Goal: Check status: Check status

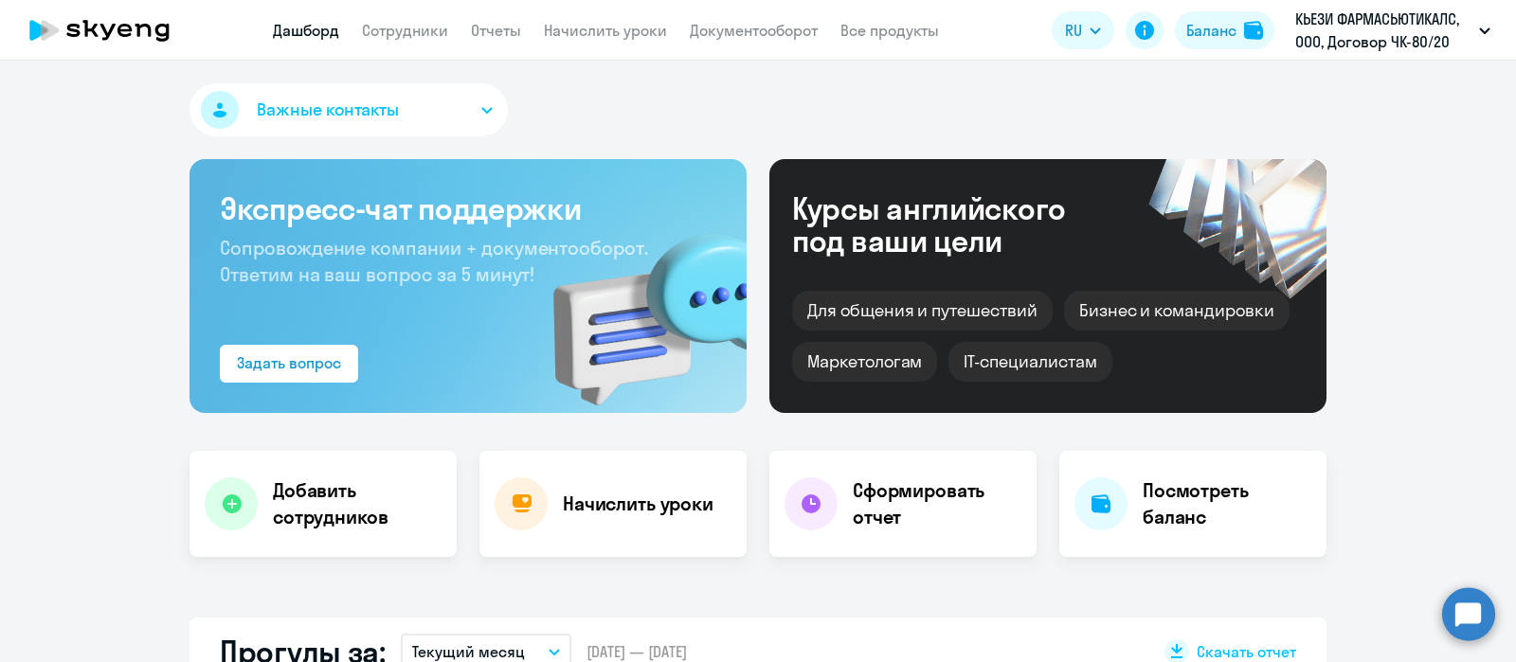
select select "30"
click at [417, 27] on link "Сотрудники" at bounding box center [405, 30] width 86 height 19
select select "30"
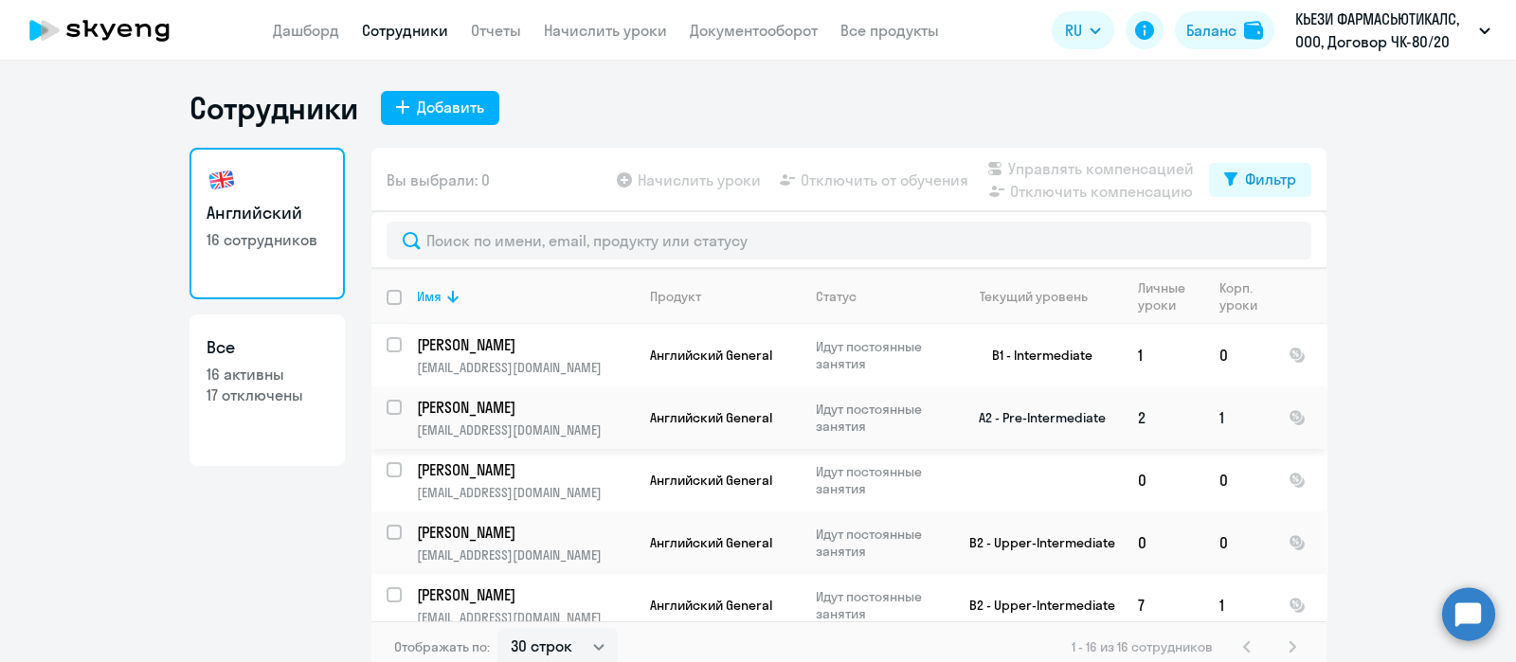
click at [472, 409] on p "[PERSON_NAME]" at bounding box center [524, 407] width 214 height 21
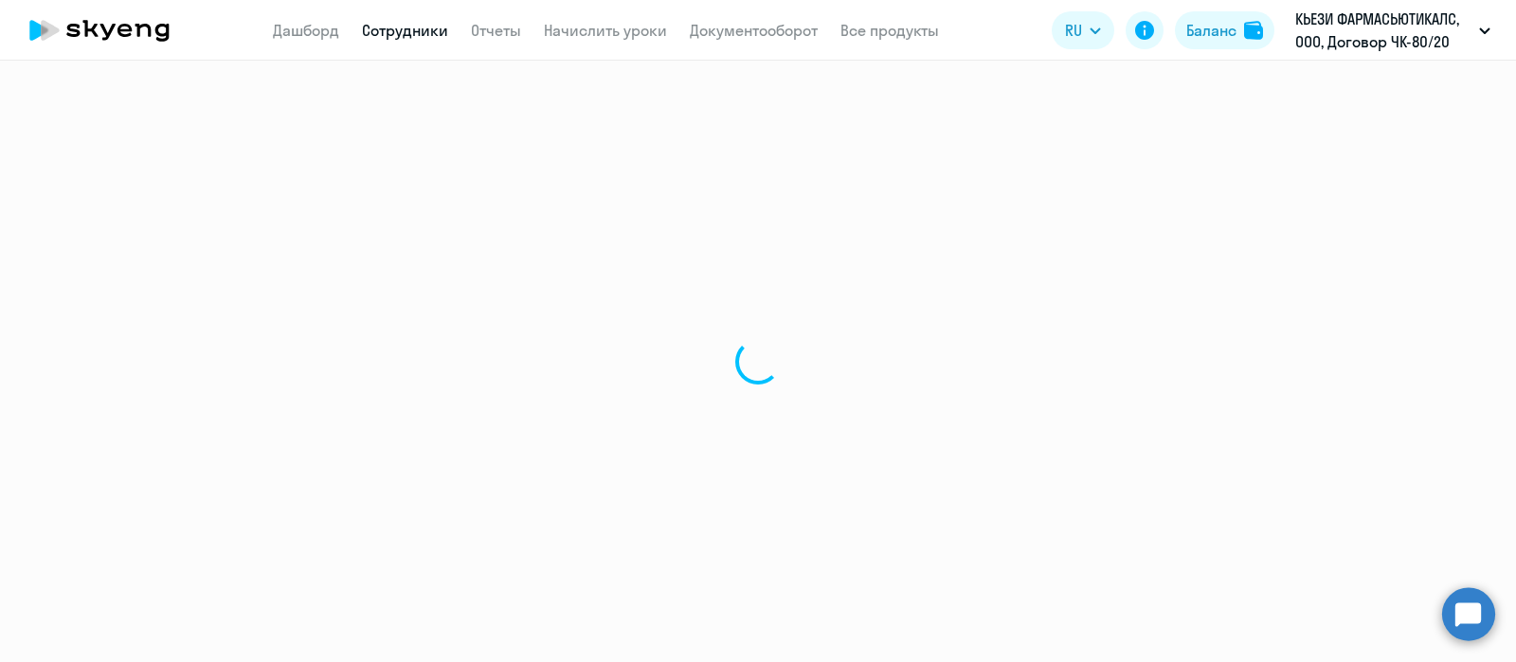
select select "english"
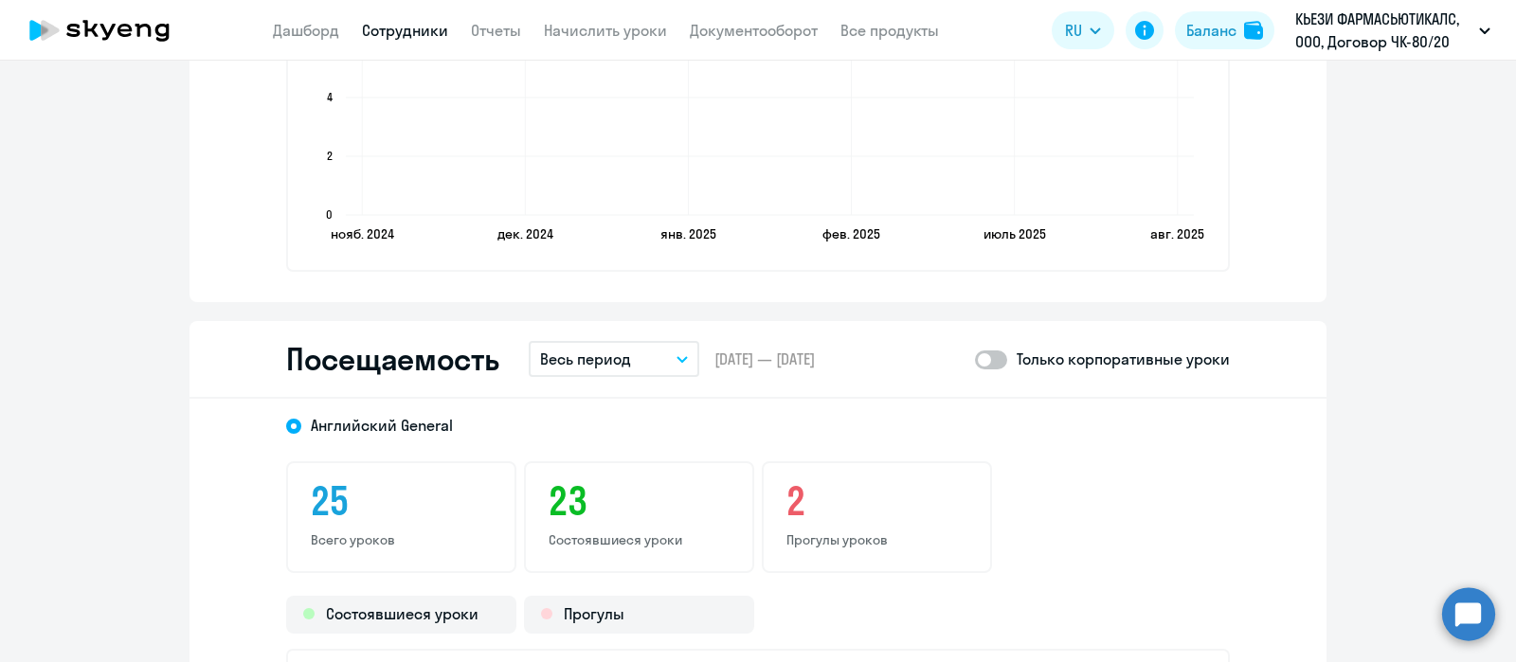
scroll to position [2368, 0]
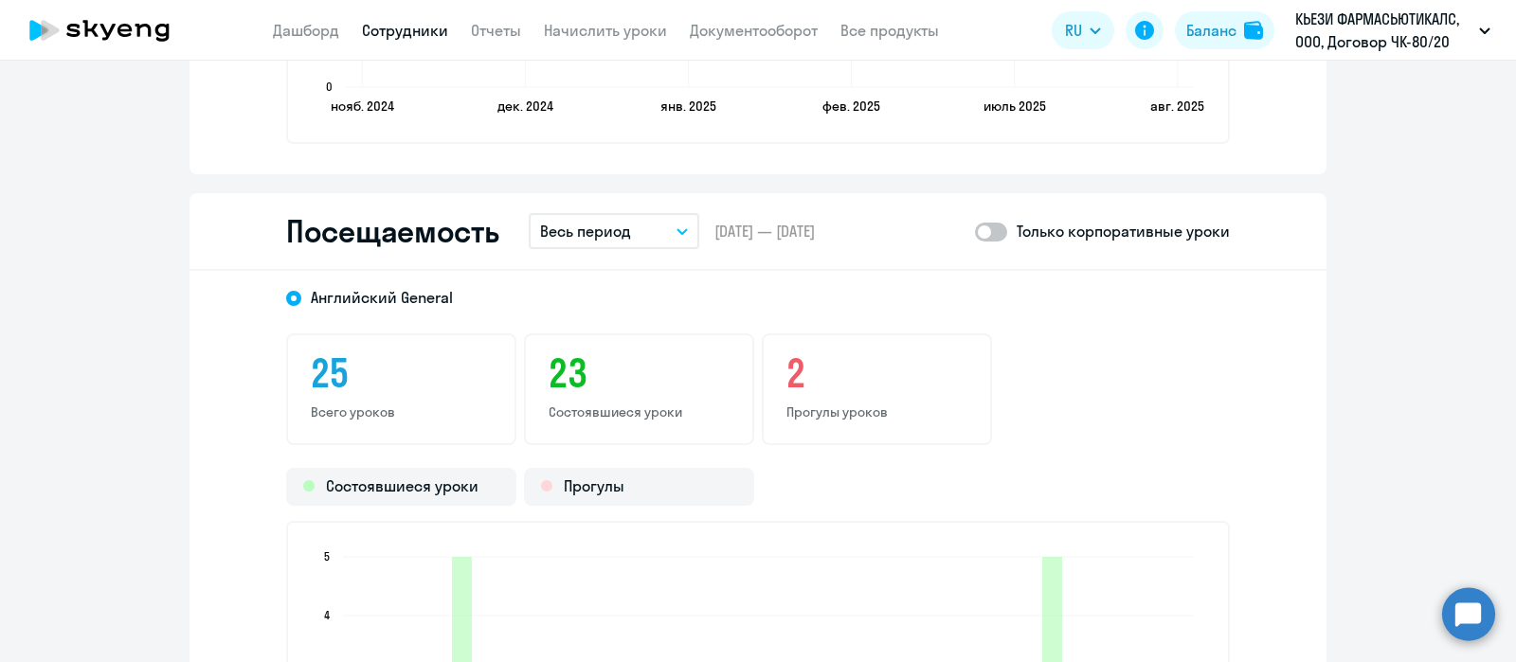
click at [677, 229] on icon "button" at bounding box center [681, 231] width 9 height 5
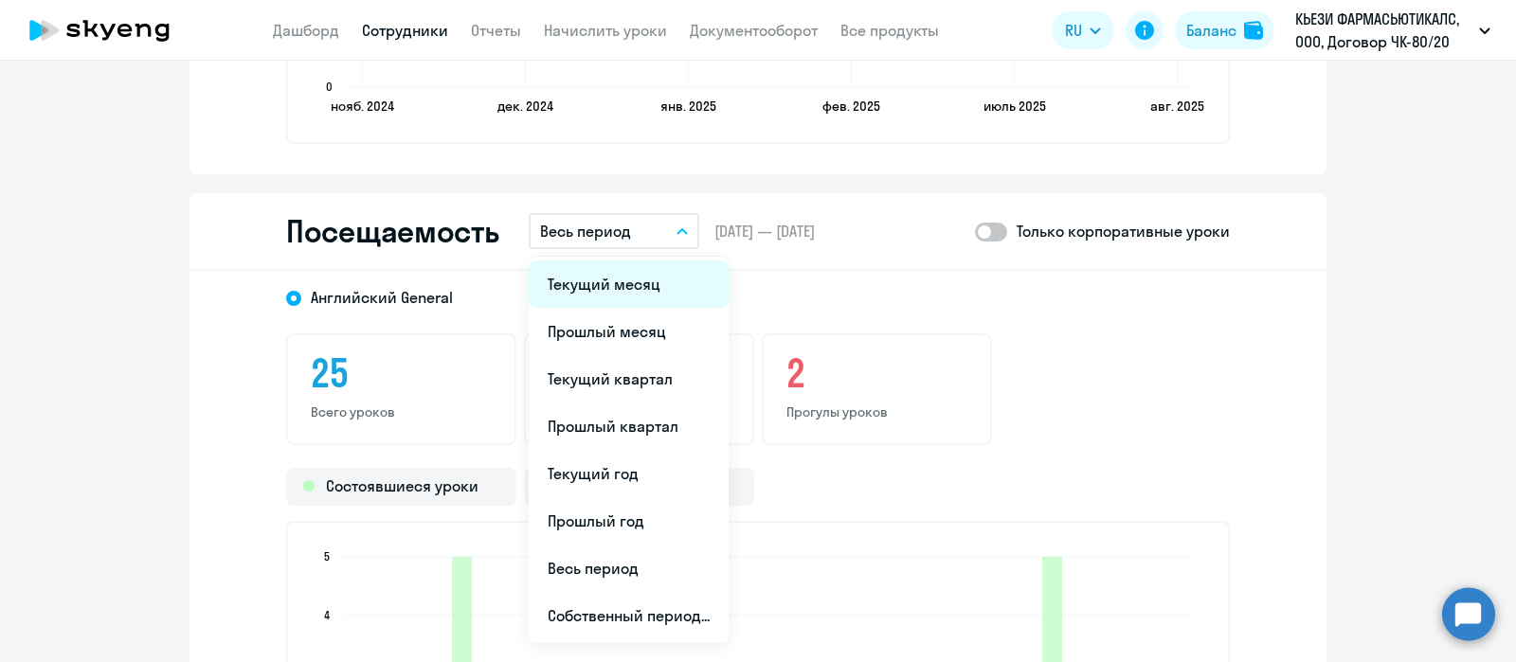
click at [600, 287] on li "Текущий месяц" at bounding box center [629, 284] width 200 height 47
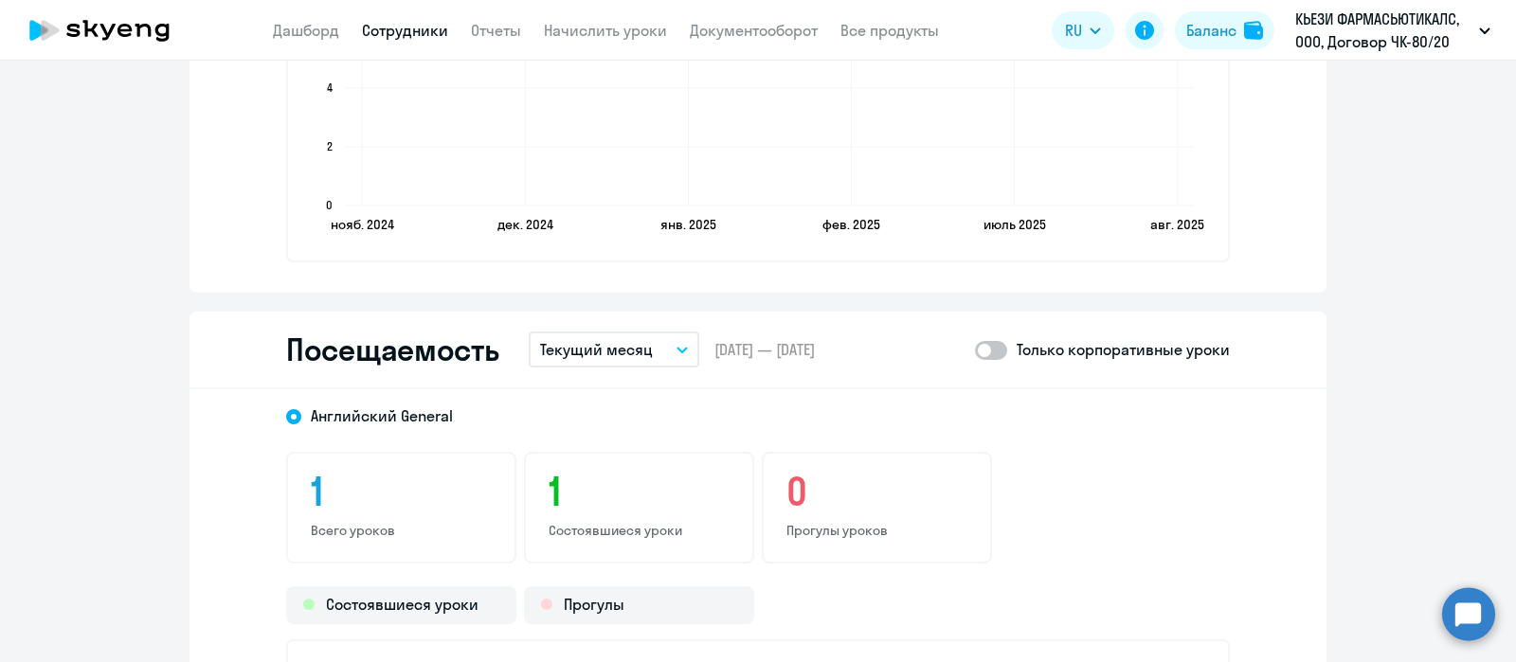
scroll to position [2250, 0]
click at [975, 343] on span at bounding box center [991, 350] width 32 height 19
click at [975, 350] on input "checkbox" at bounding box center [974, 350] width 1 height 1
click at [982, 347] on span at bounding box center [991, 350] width 32 height 19
click at [975, 350] on input "checkbox" at bounding box center [974, 350] width 1 height 1
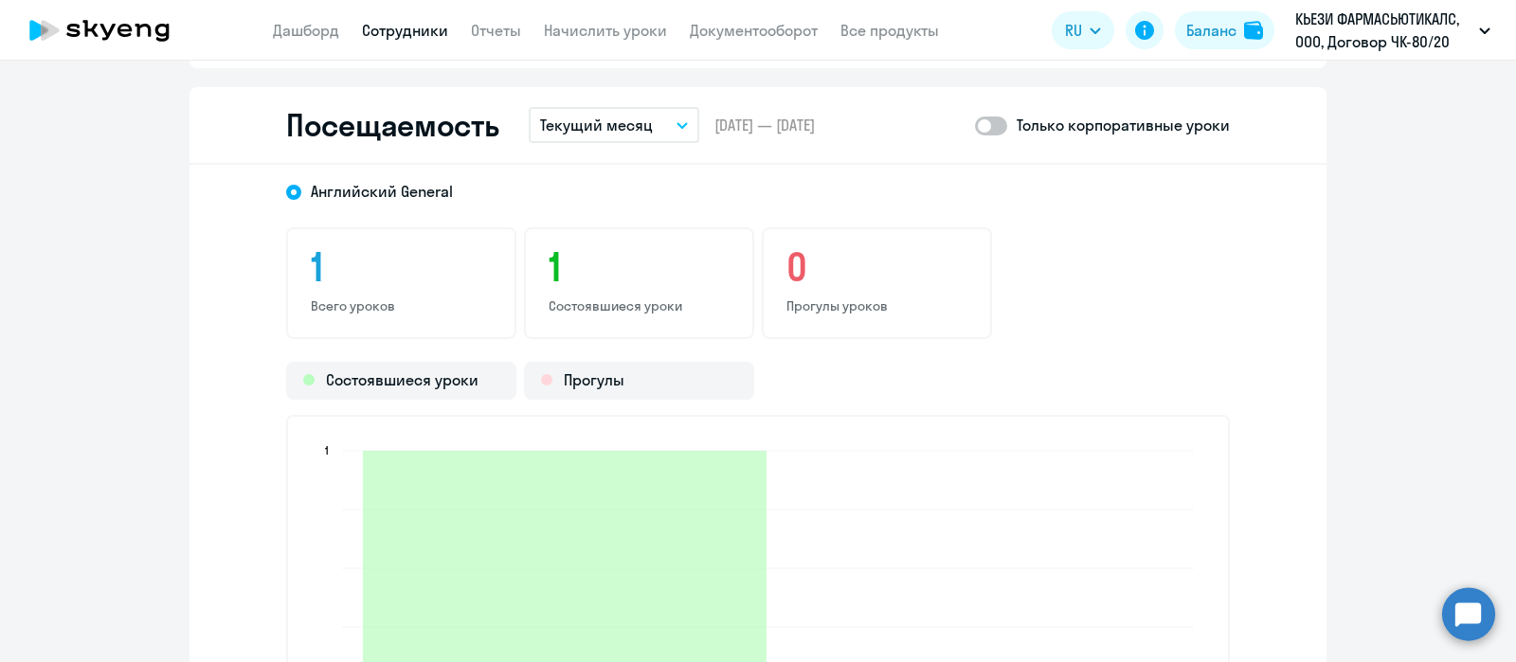
scroll to position [2368, 0]
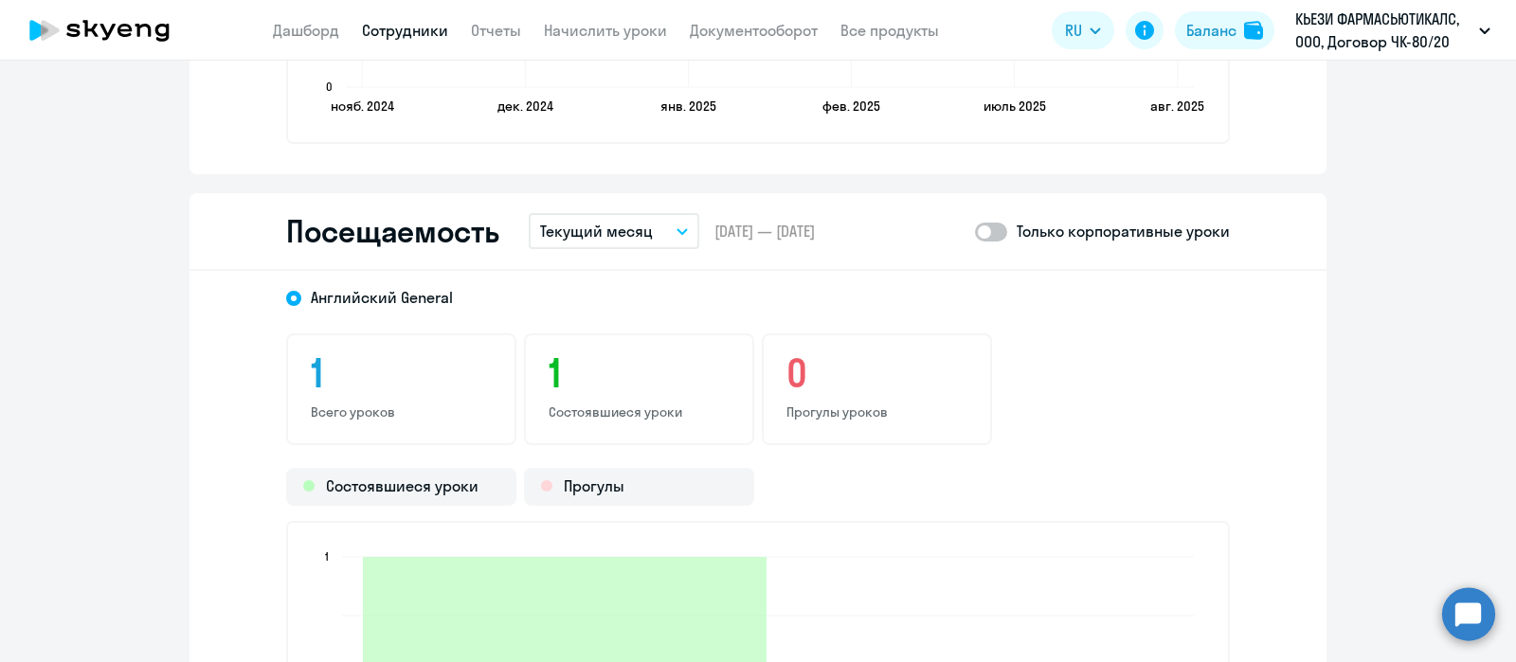
click at [980, 227] on span at bounding box center [991, 232] width 32 height 19
click at [975, 231] on input "checkbox" at bounding box center [974, 231] width 1 height 1
click at [976, 225] on span at bounding box center [991, 232] width 32 height 19
click at [975, 231] on input "checkbox" at bounding box center [974, 231] width 1 height 1
click at [671, 224] on button "Текущий месяц" at bounding box center [614, 231] width 171 height 36
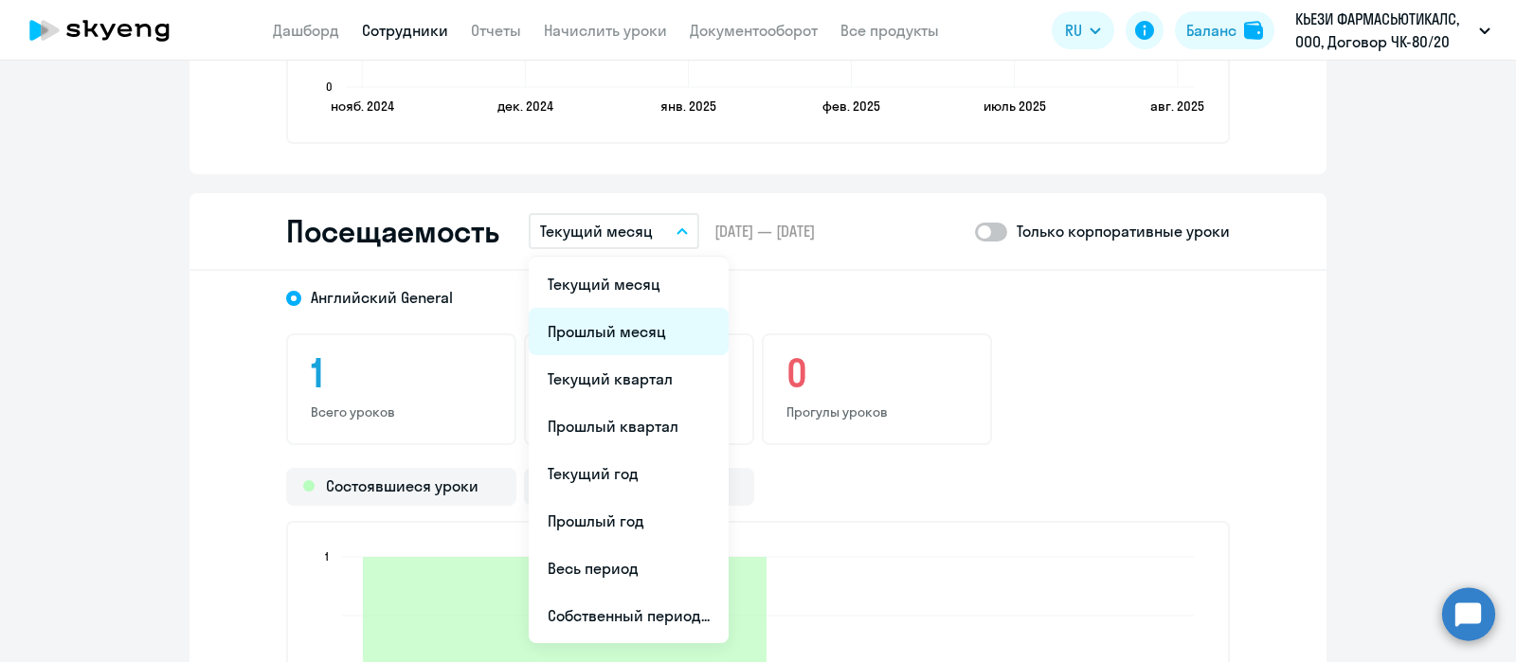
click at [603, 332] on li "Прошлый месяц" at bounding box center [629, 331] width 200 height 47
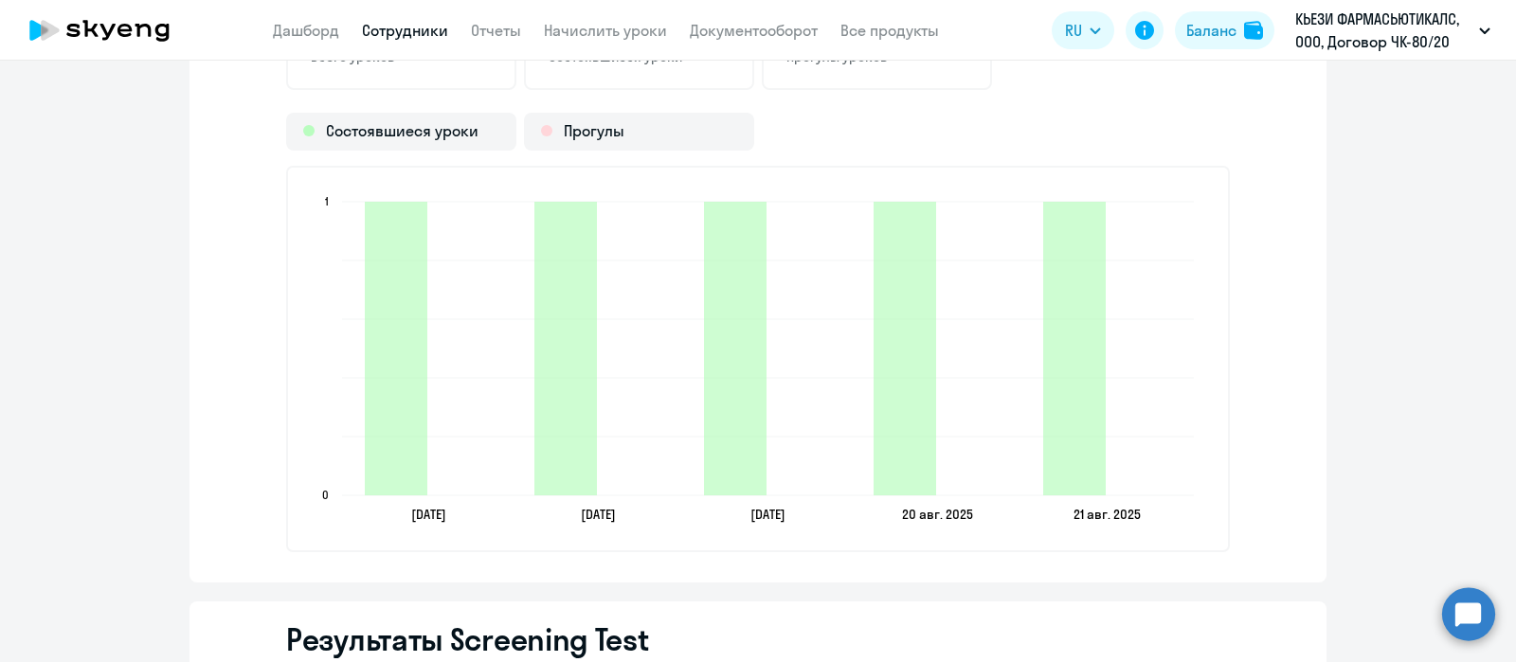
scroll to position [2487, 0]
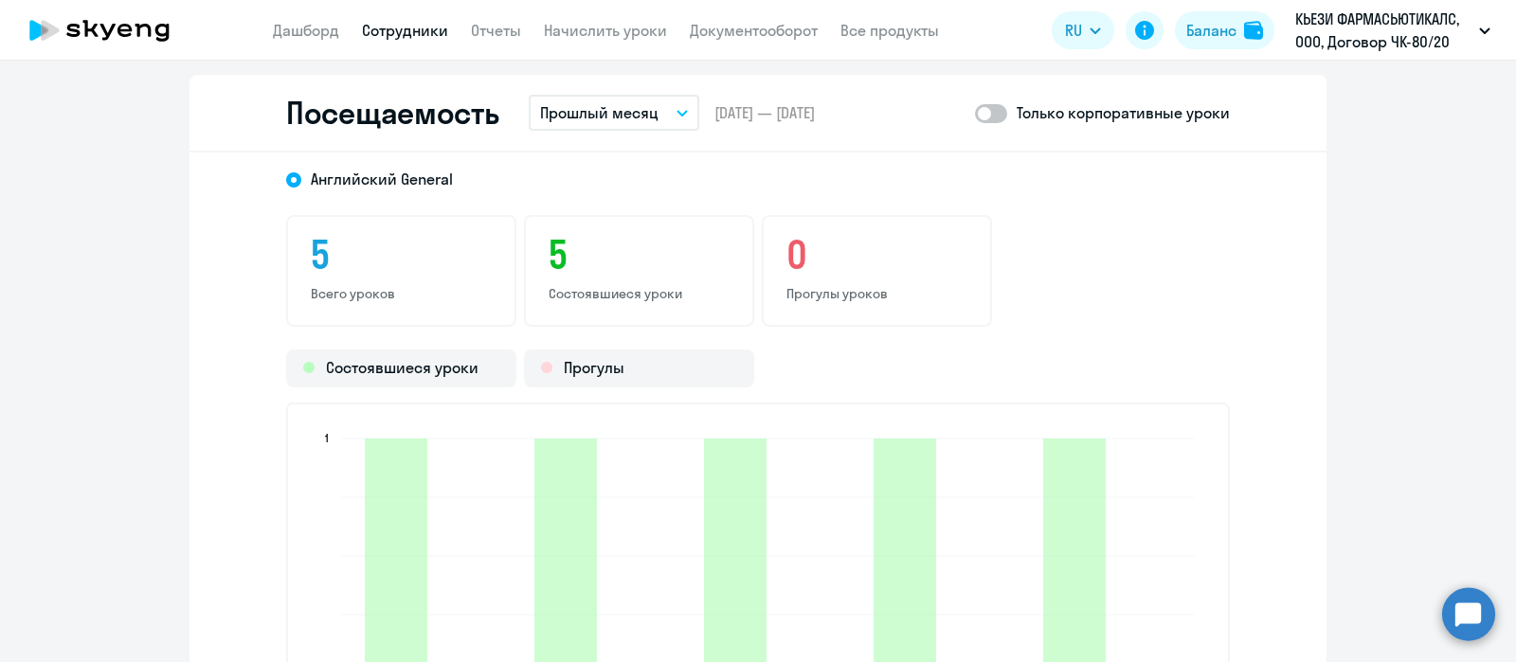
click at [980, 111] on span at bounding box center [991, 113] width 32 height 19
click at [975, 113] on input "checkbox" at bounding box center [974, 113] width 1 height 1
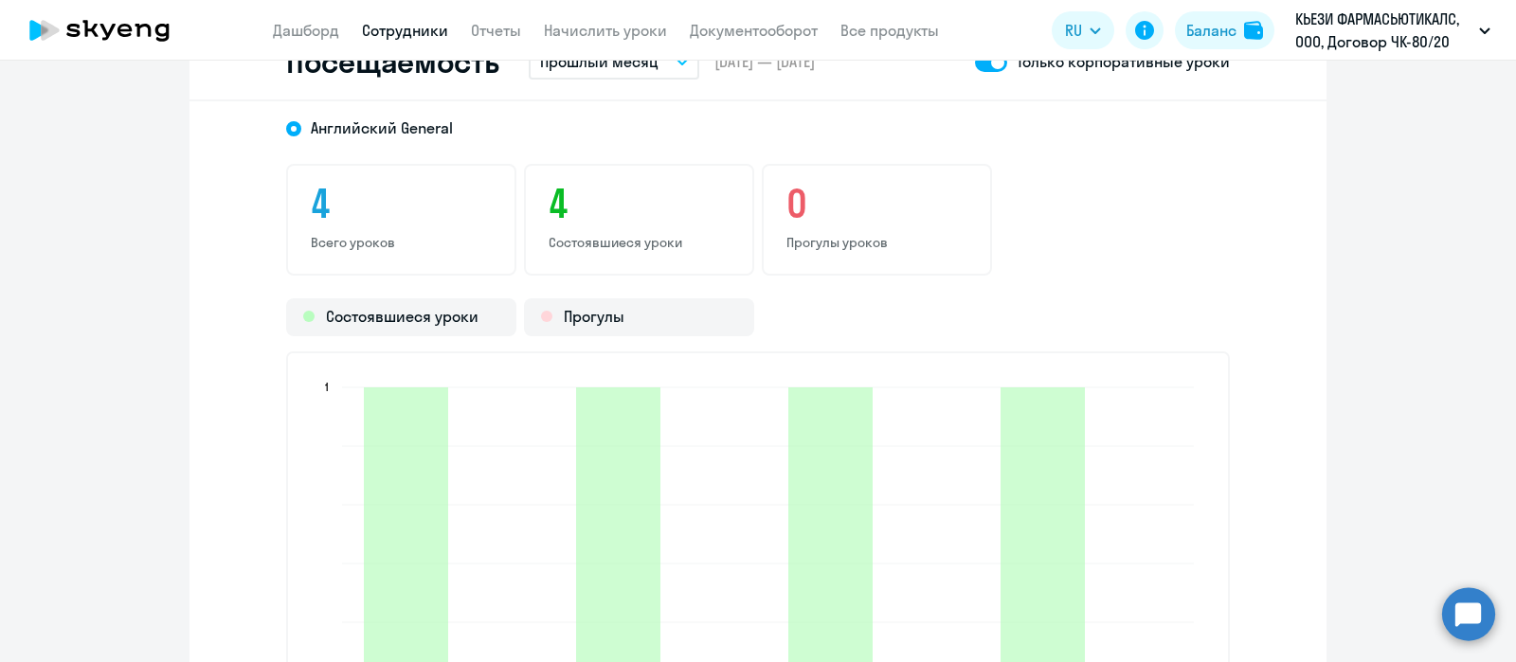
scroll to position [2368, 0]
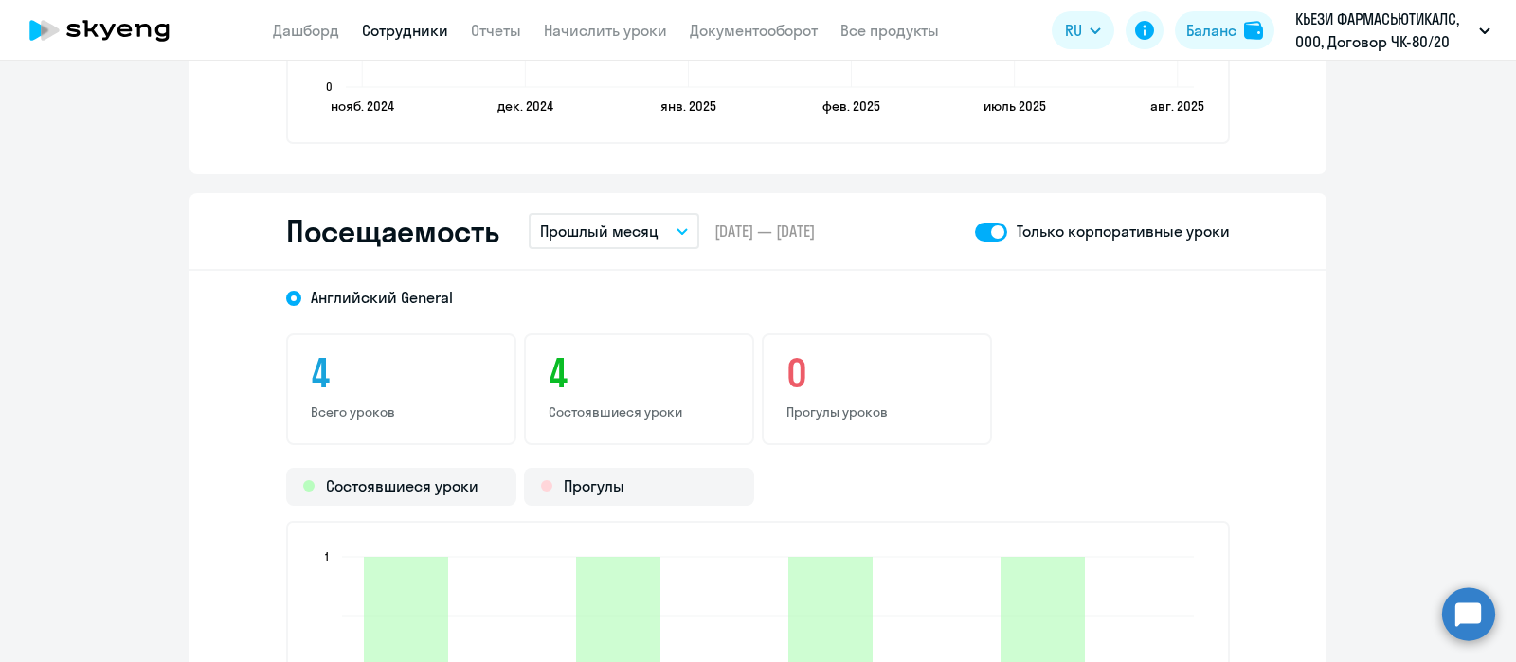
click at [989, 231] on span at bounding box center [991, 232] width 32 height 19
click at [975, 231] on input "checkbox" at bounding box center [974, 231] width 1 height 1
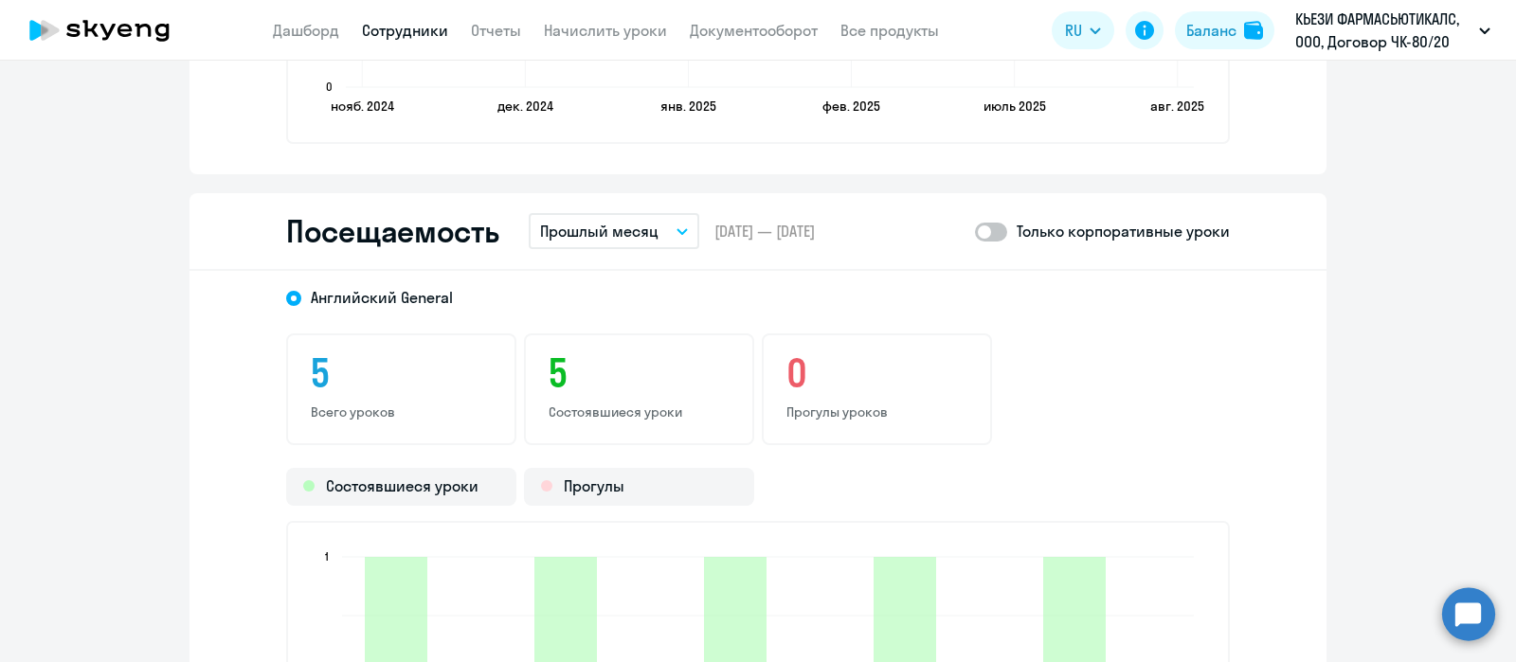
click at [982, 223] on span at bounding box center [991, 232] width 32 height 19
click at [975, 231] on input "checkbox" at bounding box center [974, 231] width 1 height 1
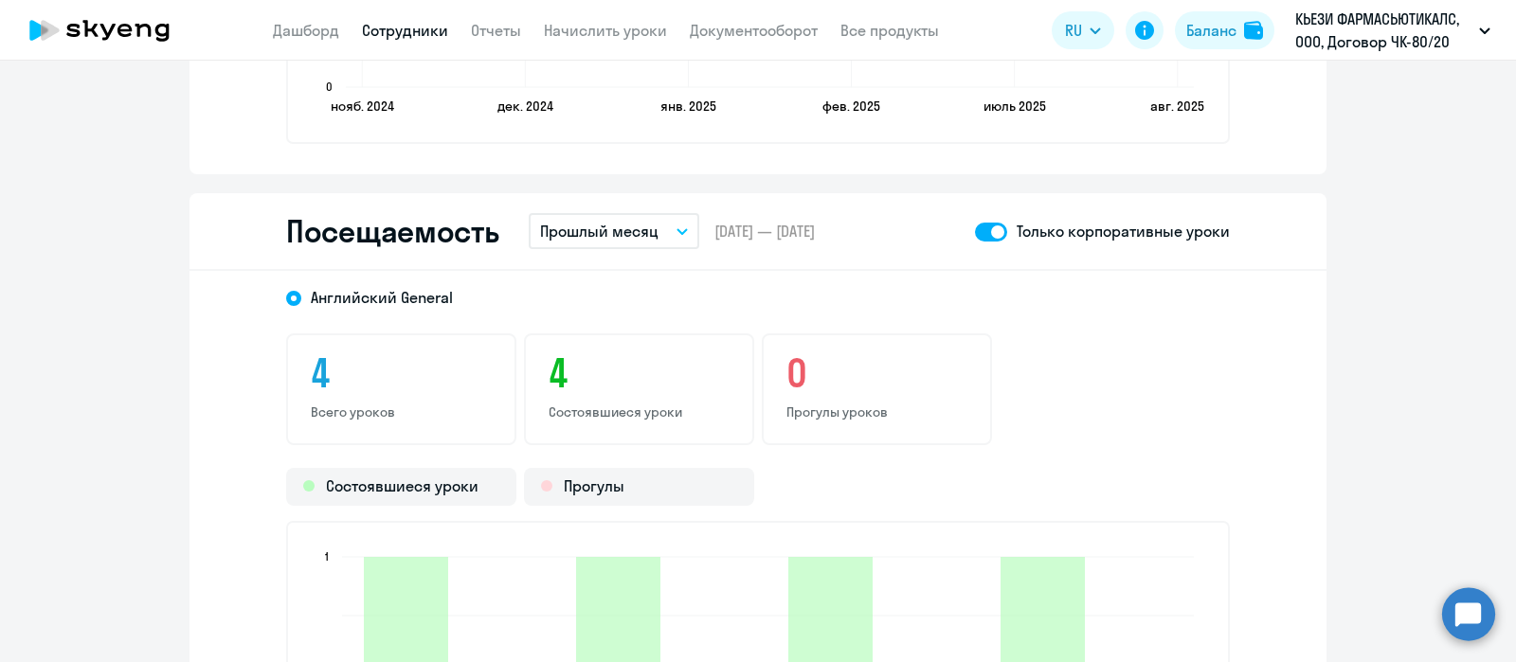
click at [983, 228] on span at bounding box center [991, 232] width 32 height 19
click at [975, 231] on input "checkbox" at bounding box center [974, 231] width 1 height 1
checkbox input "false"
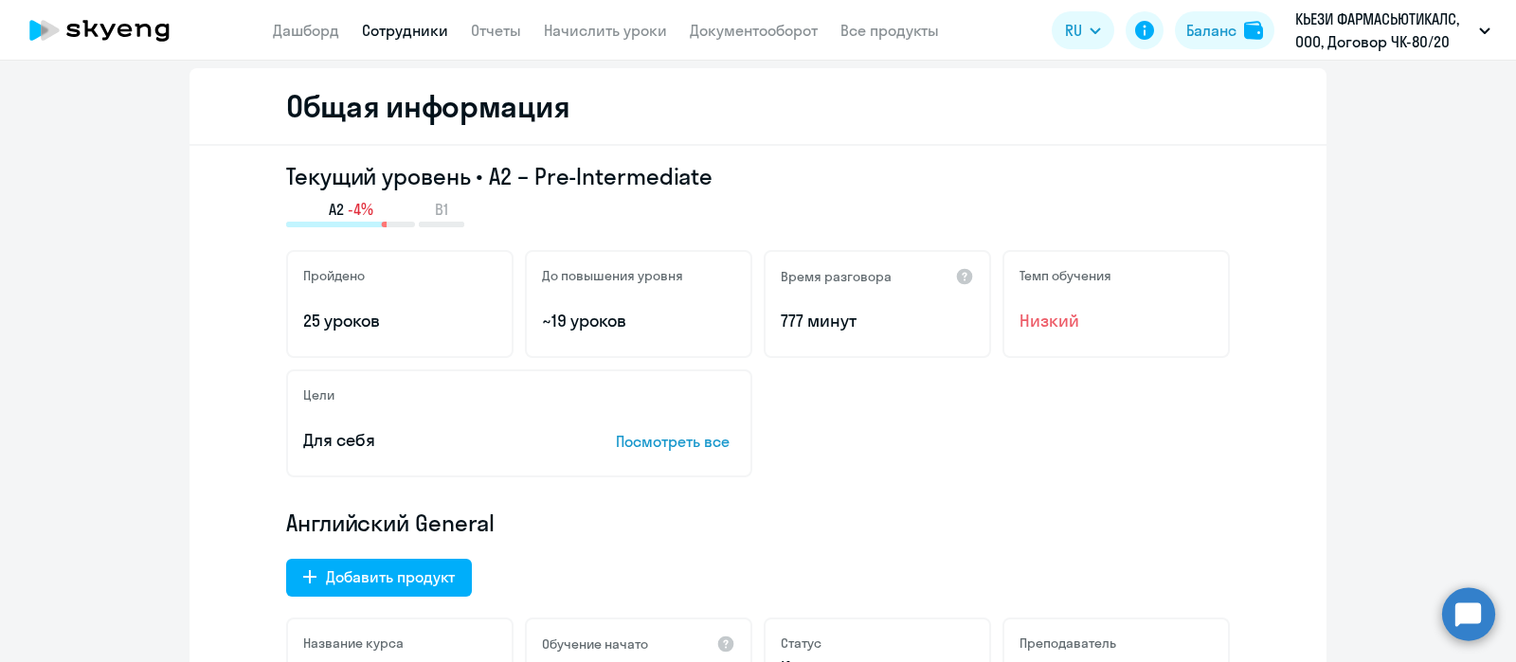
scroll to position [0, 0]
